Goal: Browse casually: Explore the website without a specific task or goal

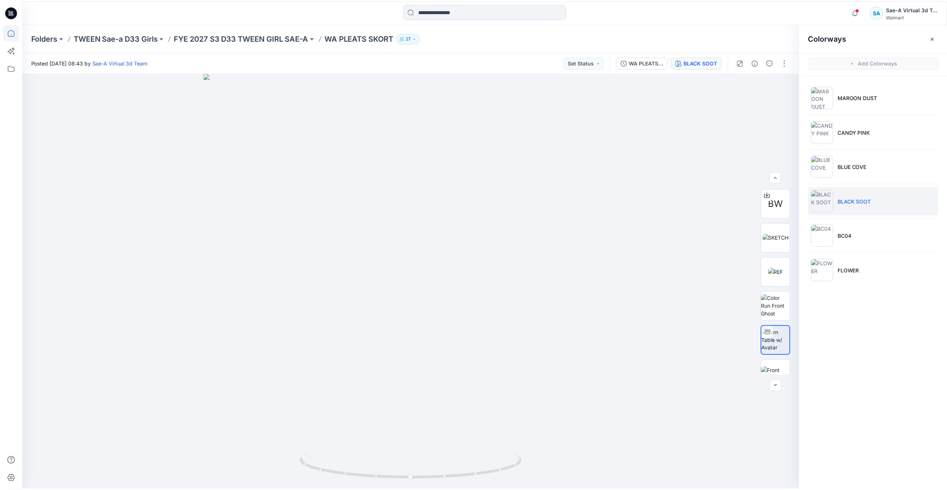
scroll to position [37, 0]
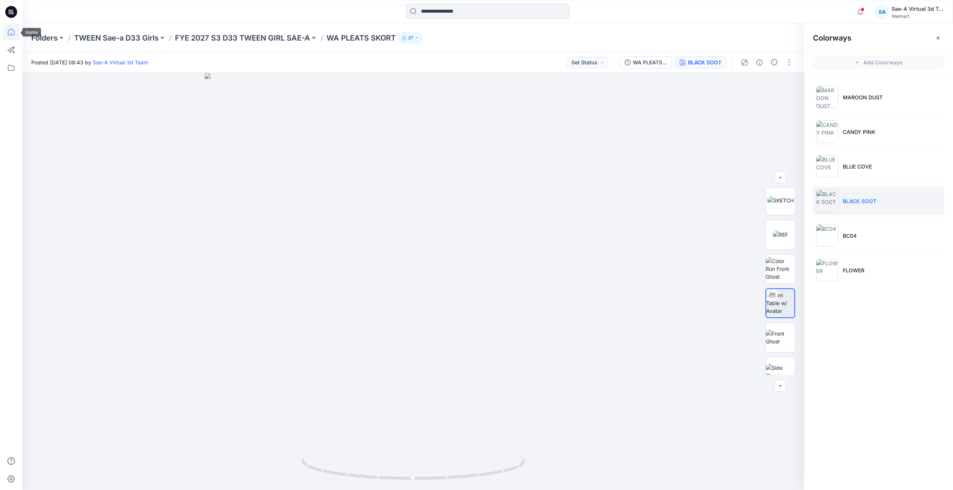
click at [16, 31] on icon at bounding box center [11, 32] width 16 height 16
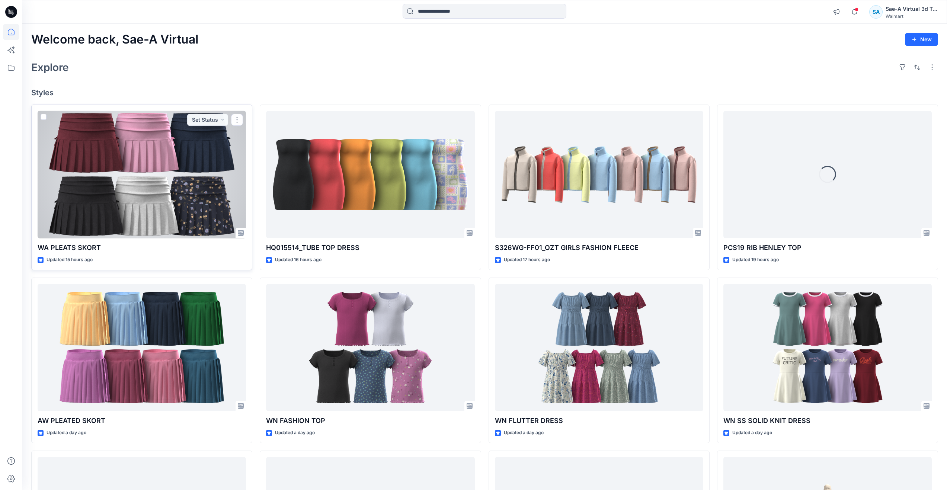
click at [176, 200] on div at bounding box center [142, 175] width 208 height 128
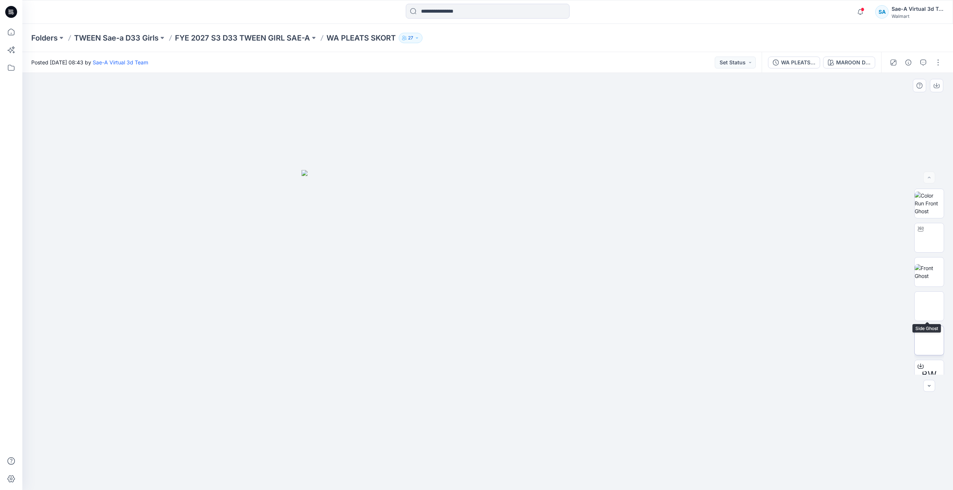
click at [929, 341] on img at bounding box center [929, 341] width 0 height 0
click at [930, 239] on img at bounding box center [929, 237] width 29 height 23
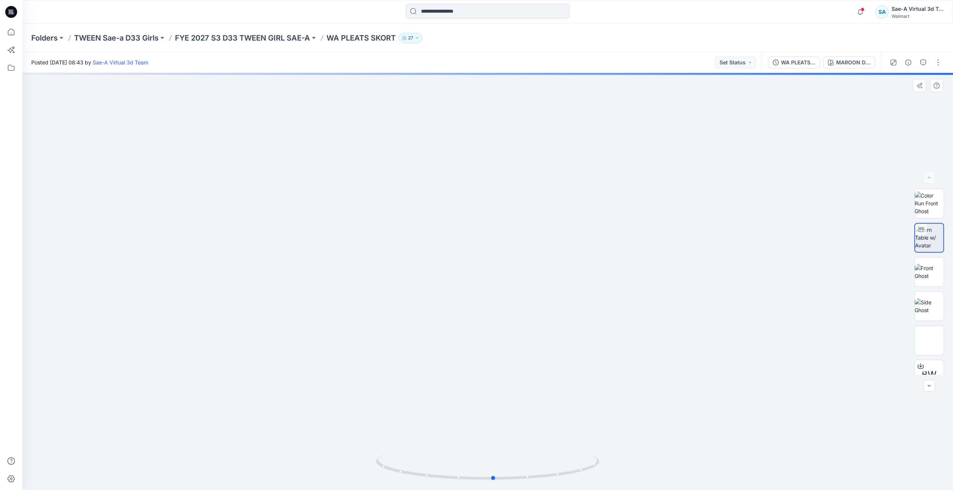
drag, startPoint x: 484, startPoint y: 478, endPoint x: 490, endPoint y: 419, distance: 59.1
click at [490, 419] on div at bounding box center [487, 281] width 931 height 417
click at [12, 35] on icon at bounding box center [11, 32] width 7 height 7
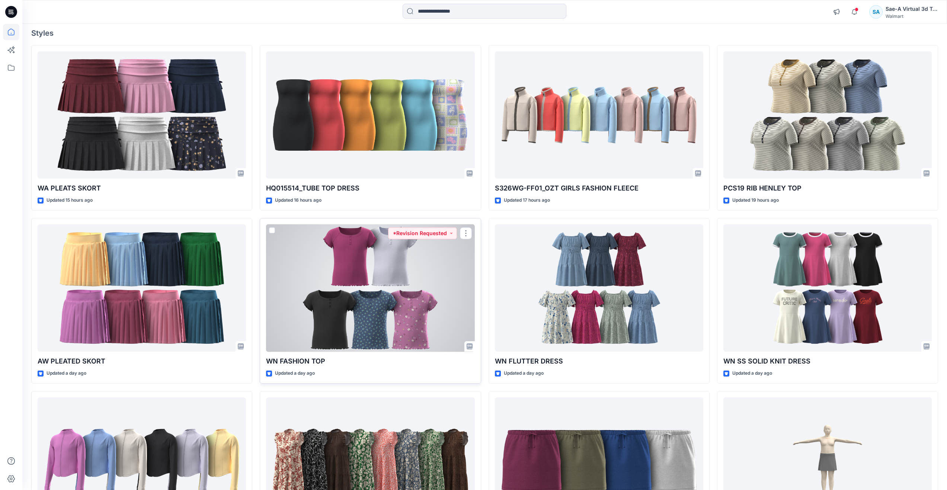
scroll to position [149, 0]
